Goal: Information Seeking & Learning: Learn about a topic

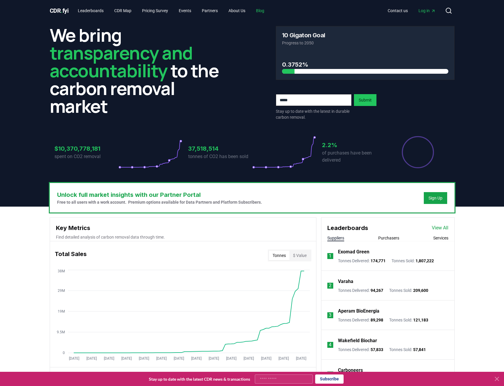
click at [267, 10] on link "Blog" at bounding box center [260, 10] width 18 height 11
click at [266, 12] on link "Blog" at bounding box center [260, 10] width 18 height 11
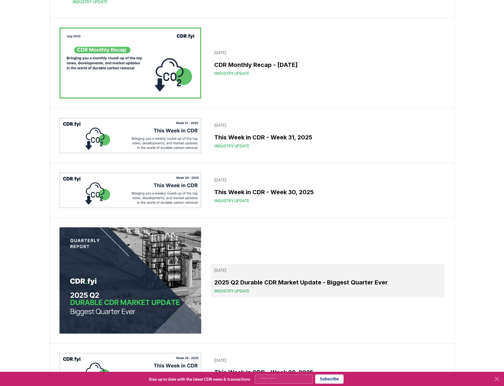
scroll to position [89, 0]
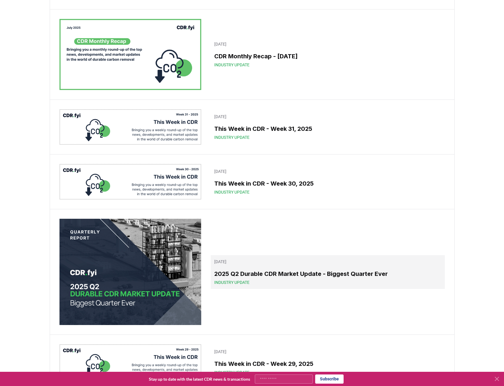
click at [248, 282] on span "Industry Update" at bounding box center [231, 283] width 35 height 6
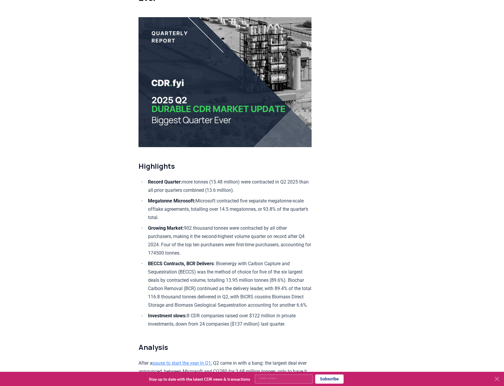
scroll to position [59, 0]
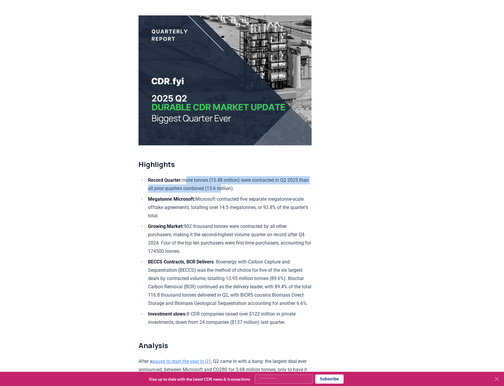
drag, startPoint x: 189, startPoint y: 180, endPoint x: 234, endPoint y: 185, distance: 45.0
click at [234, 185] on li "Record Quarter: more tonnes (15.48 million) were contracted in Q2 2025 than all…" at bounding box center [229, 184] width 166 height 17
click at [235, 195] on li "Megatonne Microsoft: Microsoft contracted five separate megatonne-scale offtake…" at bounding box center [229, 207] width 166 height 25
drag, startPoint x: 214, startPoint y: 203, endPoint x: 216, endPoint y: 207, distance: 4.6
click at [216, 207] on li "Megatonne Microsoft: Microsoft contracted five separate megatonne-scale offtake…" at bounding box center [229, 207] width 166 height 25
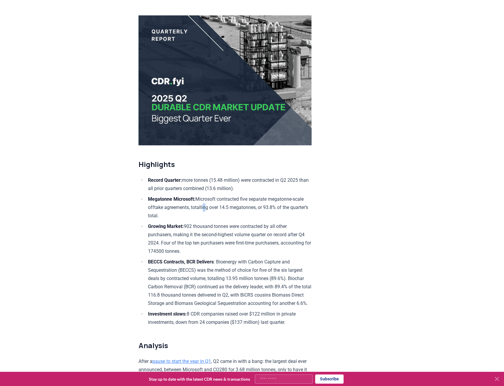
click at [216, 208] on li "Megatonne Microsoft: Microsoft contracted five separate megatonne-scale offtake…" at bounding box center [229, 207] width 166 height 25
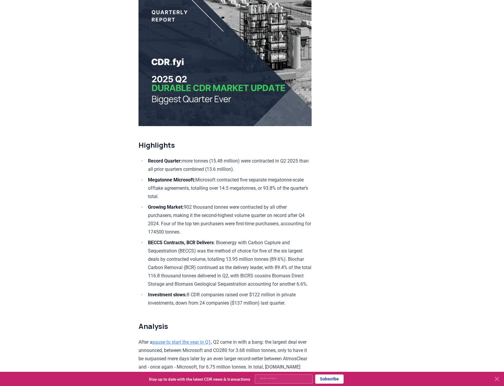
scroll to position [89, 0]
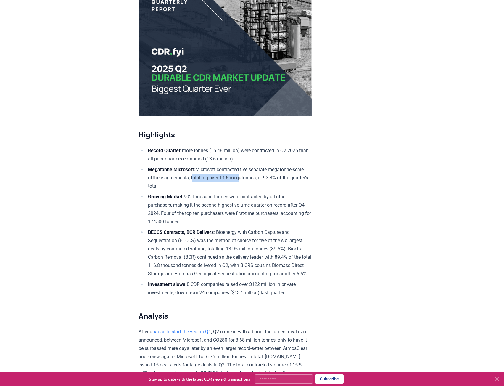
drag, startPoint x: 204, startPoint y: 176, endPoint x: 251, endPoint y: 177, distance: 46.5
click at [251, 177] on li "Megatonne Microsoft: Microsoft contracted five separate megatonne-scale offtake…" at bounding box center [229, 178] width 166 height 25
click at [248, 182] on li "Megatonne Microsoft: Microsoft contracted five separate megatonne-scale offtake…" at bounding box center [229, 178] width 166 height 25
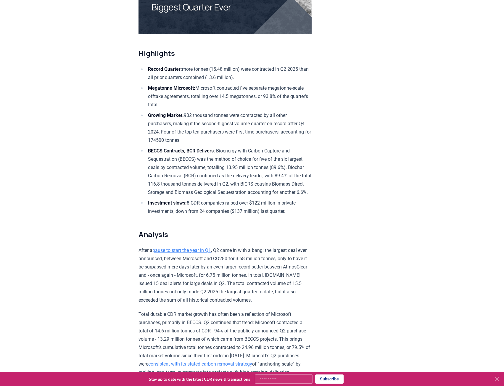
scroll to position [178, 0]
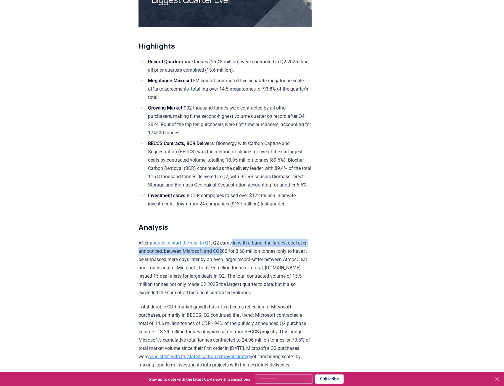
drag, startPoint x: 238, startPoint y: 253, endPoint x: 236, endPoint y: 262, distance: 9.3
click at [236, 262] on p "After a pause to start the year in Q1 , Q2 came in with a bang: the largest dea…" at bounding box center [225, 268] width 173 height 58
click at [239, 264] on p "After a pause to start the year in Q1 , Q2 came in with a bang: the largest dea…" at bounding box center [225, 268] width 173 height 58
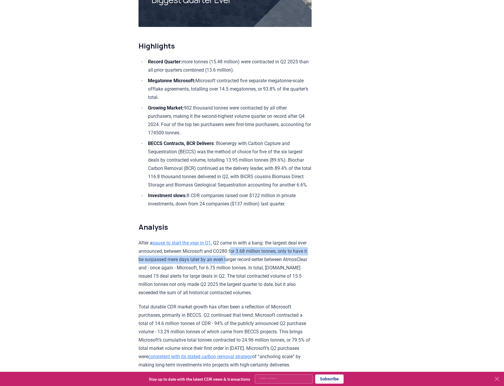
click at [243, 263] on p "After a pause to start the year in Q1 , Q2 came in with a bang: the largest dea…" at bounding box center [225, 268] width 173 height 58
click at [243, 267] on p "After a pause to start the year in Q1 , Q2 came in with a bang: the largest dea…" at bounding box center [225, 268] width 173 height 58
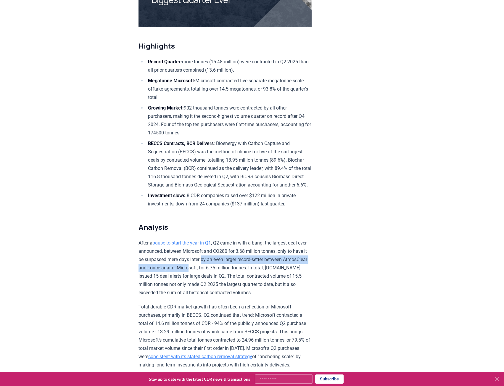
drag, startPoint x: 219, startPoint y: 268, endPoint x: 218, endPoint y: 277, distance: 8.3
click at [218, 277] on p "After a pause to start the year in Q1 , Q2 came in with a bang: the largest dea…" at bounding box center [225, 268] width 173 height 58
click at [219, 280] on p "After a pause to start the year in Q1 , Q2 came in with a bang: the largest dea…" at bounding box center [225, 268] width 173 height 58
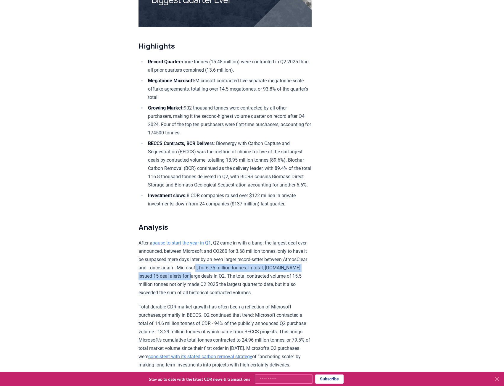
drag, startPoint x: 224, startPoint y: 277, endPoint x: 223, endPoint y: 284, distance: 7.2
click at [223, 283] on p "After a pause to start the year in Q1 , Q2 came in with a bang: the largest dea…" at bounding box center [225, 268] width 173 height 58
click at [223, 287] on p "After a pause to start the year in Q1 , Q2 came in with a bang: the largest dea…" at bounding box center [225, 268] width 173 height 58
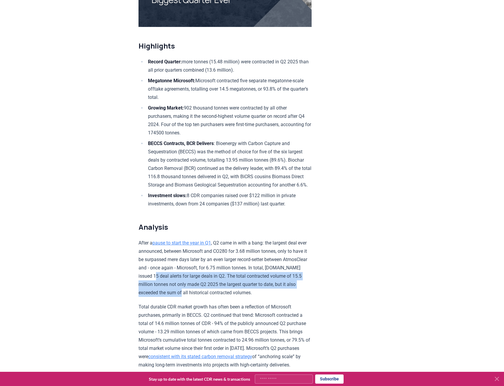
drag, startPoint x: 186, startPoint y: 283, endPoint x: 203, endPoint y: 303, distance: 26.5
click at [203, 297] on p "After a pause to start the year in Q1 , Q2 came in with a bang: the largest dea…" at bounding box center [225, 268] width 173 height 58
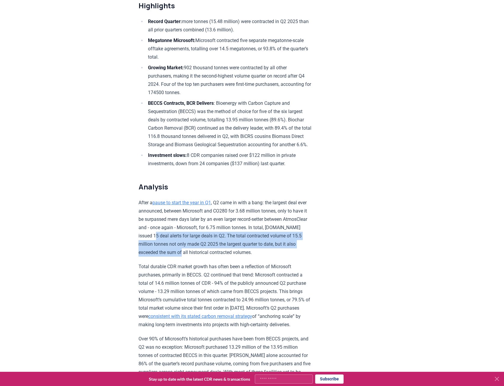
scroll to position [237, 0]
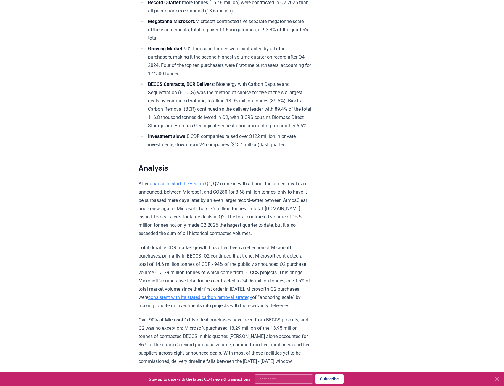
click at [183, 253] on p "Total durable CDR market growth has often been a reflection of Microsoft purcha…" at bounding box center [225, 277] width 173 height 66
drag, startPoint x: 150, startPoint y: 238, endPoint x: 175, endPoint y: 245, distance: 25.1
drag, startPoint x: 171, startPoint y: 268, endPoint x: 170, endPoint y: 277, distance: 8.9
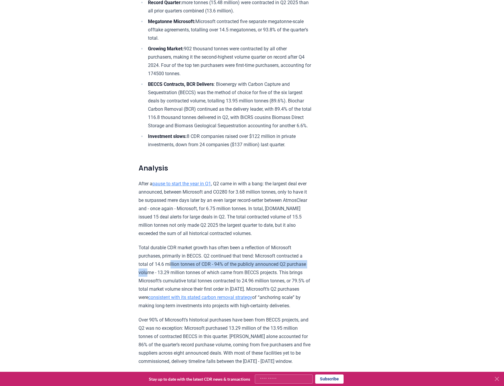
click at [170, 277] on p "Total durable CDR market growth has often been a reflection of Microsoft purcha…" at bounding box center [225, 277] width 173 height 66
click at [171, 279] on p "Total durable CDR market growth has often been a reflection of Microsoft purcha…" at bounding box center [225, 277] width 173 height 66
drag, startPoint x: 171, startPoint y: 274, endPoint x: 170, endPoint y: 279, distance: 5.4
click at [170, 279] on p "Total durable CDR market growth has often been a reflection of Microsoft purcha…" at bounding box center [225, 277] width 173 height 66
click at [180, 272] on p "Total durable CDR market growth has often been a reflection of Microsoft purcha…" at bounding box center [225, 277] width 173 height 66
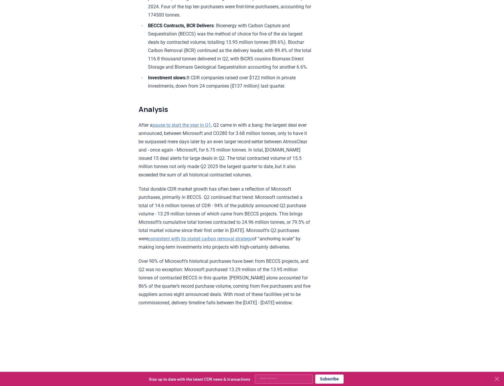
scroll to position [296, 0]
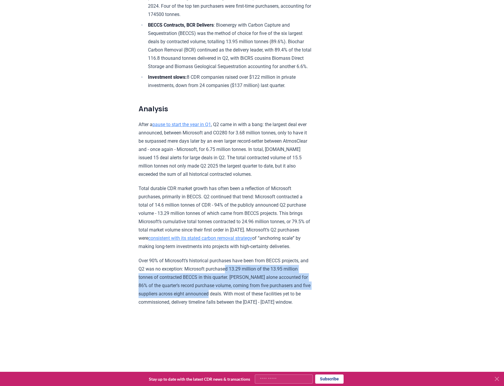
drag, startPoint x: 236, startPoint y: 284, endPoint x: 251, endPoint y: 313, distance: 32.0
click at [238, 307] on p "Over 90% of Microsoft’s historical purchases have been from BECCS projects, and…" at bounding box center [225, 282] width 173 height 50
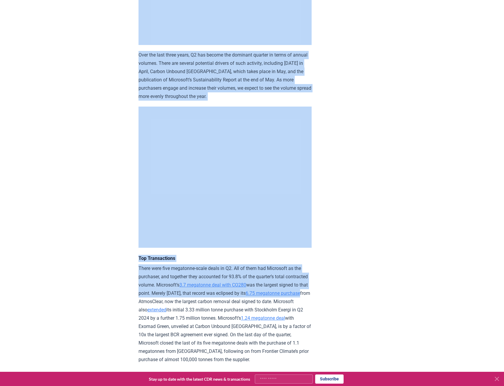
scroll to position [1125, 0]
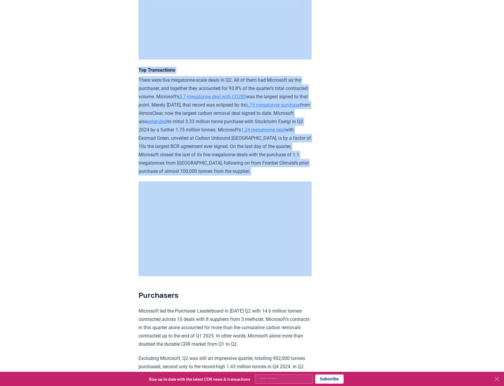
drag, startPoint x: 187, startPoint y: 253, endPoint x: 195, endPoint y: 257, distance: 8.6
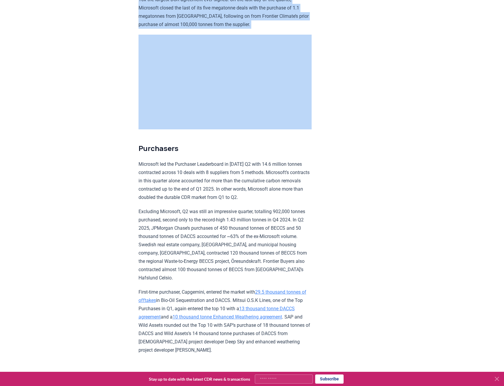
scroll to position [1421, 0]
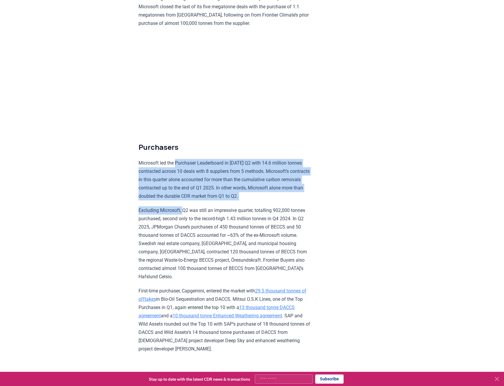
drag, startPoint x: 176, startPoint y: 185, endPoint x: 188, endPoint y: 241, distance: 57.4
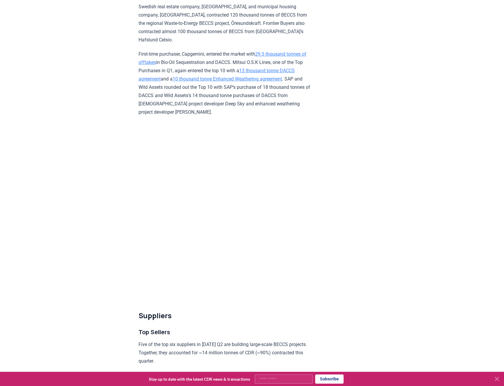
scroll to position [1806, 0]
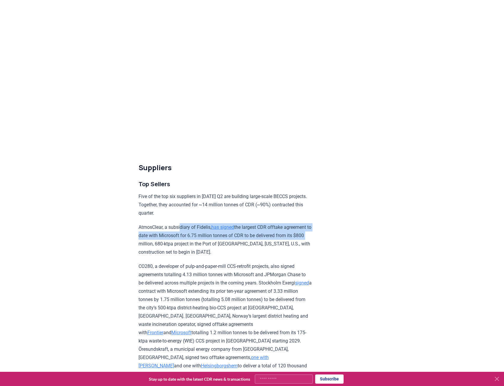
drag, startPoint x: 184, startPoint y: 260, endPoint x: 200, endPoint y: 279, distance: 24.7
click at [197, 256] on p "AtmosClear, a subsidiary of Fidelis, has signed the largest CDR offtake agreeme…" at bounding box center [225, 239] width 173 height 33
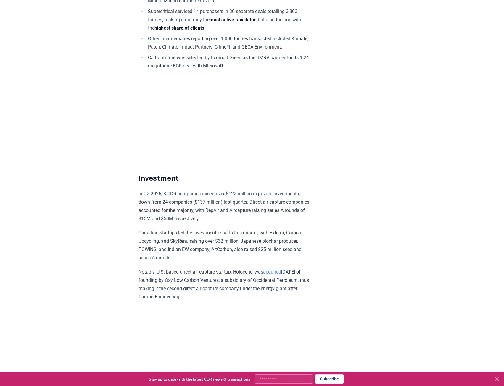
scroll to position [3346, 0]
